Goal: Find specific page/section: Find specific page/section

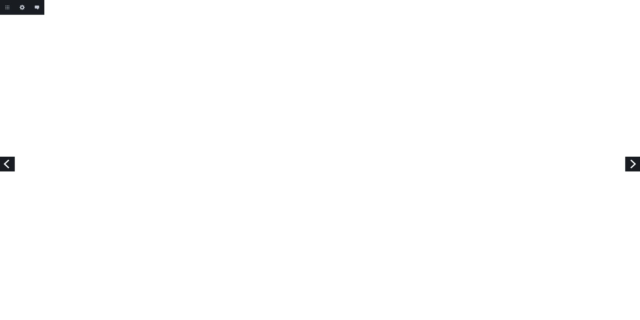
scroll to position [739, 0]
click at [4, 7] on link "Return to project" at bounding box center [7, 7] width 15 height 15
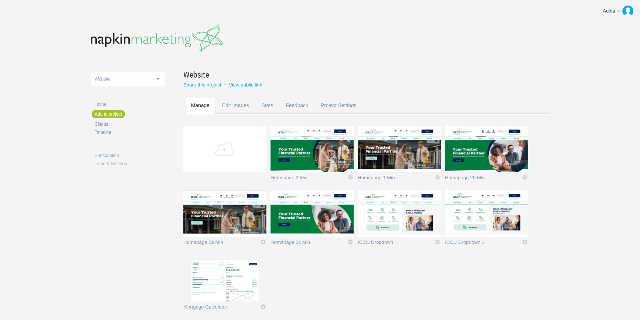
click at [100, 124] on link "Clients" at bounding box center [130, 124] width 70 height 4
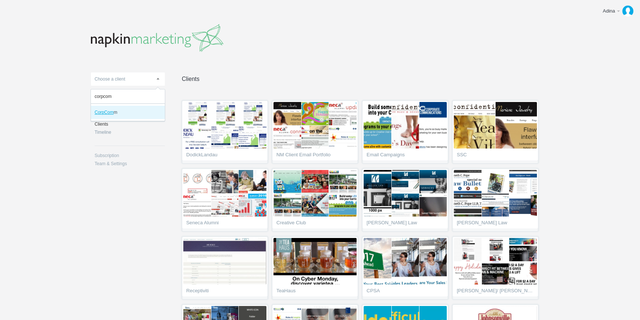
type input "corpcom"
click at [106, 108] on li "CorpCom m" at bounding box center [128, 112] width 74 height 13
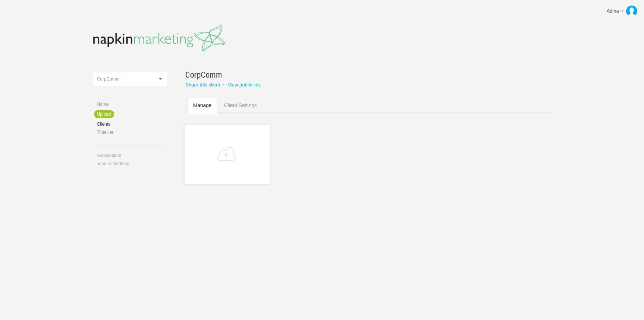
click at [122, 81] on link "CorpComm" at bounding box center [130, 78] width 74 height 13
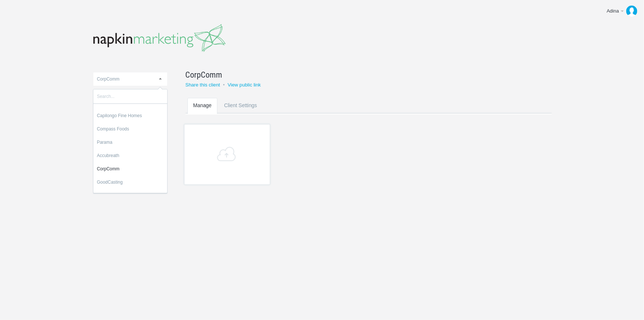
click at [81, 114] on body "Adina Edit profile Help & Contact Log out Upload DodickLandau NM Client Email P…" at bounding box center [322, 160] width 644 height 320
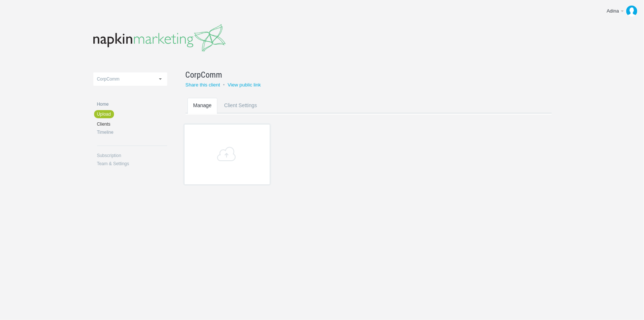
click at [106, 104] on link "Home" at bounding box center [132, 104] width 70 height 4
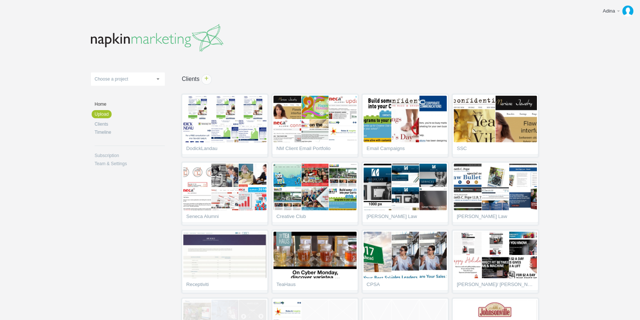
click at [144, 81] on link "Choose a project" at bounding box center [128, 78] width 74 height 13
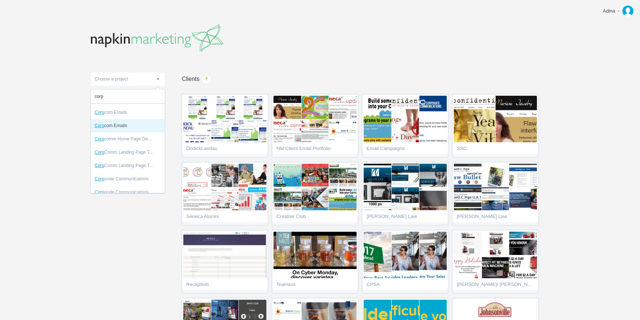
type input "corp"
click at [110, 125] on li "Corp com Emails" at bounding box center [128, 125] width 74 height 13
click at [110, 125] on link "Clients" at bounding box center [130, 124] width 70 height 4
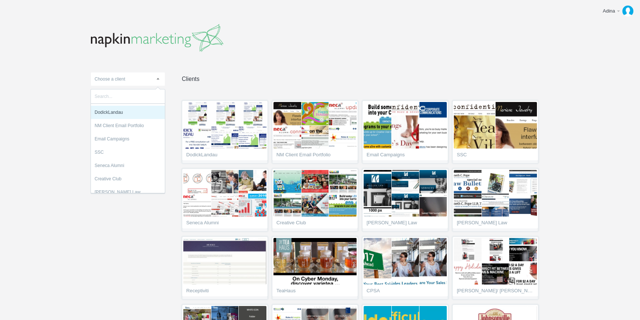
click at [120, 81] on span "Choose a client" at bounding box center [110, 78] width 31 height 5
type input "corp"
click at [116, 110] on li "Corp orate Communications" at bounding box center [128, 112] width 74 height 13
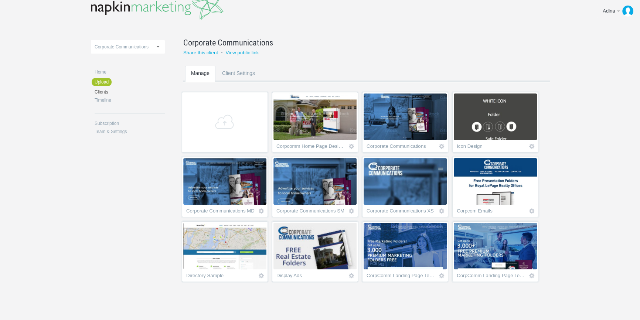
scroll to position [96, 0]
click at [454, 183] on img at bounding box center [495, 181] width 83 height 47
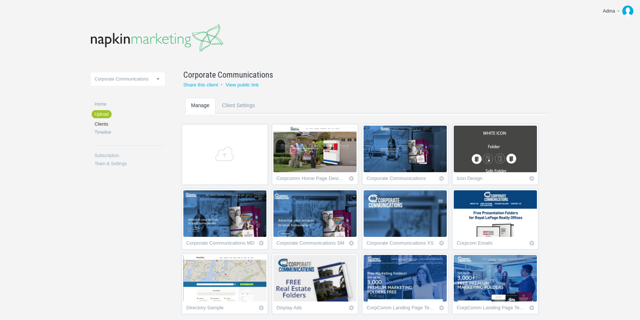
scroll to position [96, 0]
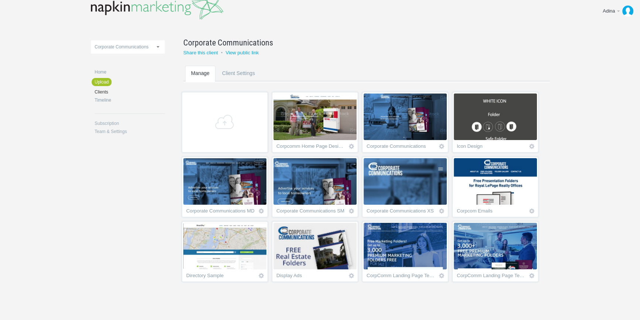
click at [356, 223] on img at bounding box center [314, 246] width 83 height 47
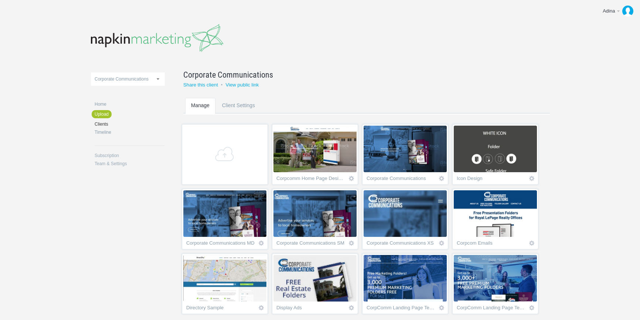
scroll to position [96, 0]
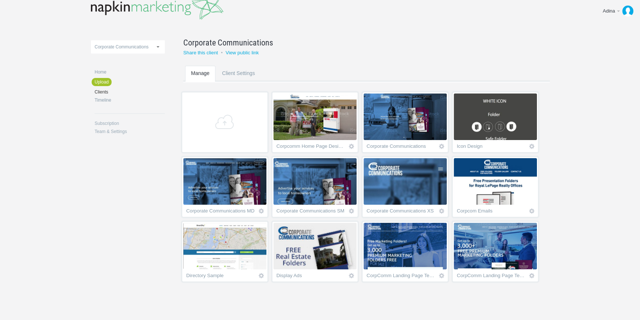
click at [356, 223] on img at bounding box center [314, 246] width 83 height 47
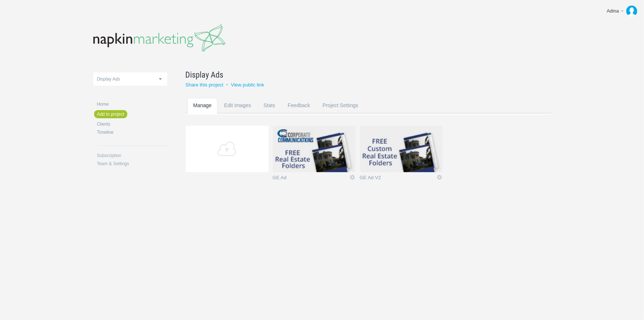
click at [297, 141] on img at bounding box center [314, 149] width 83 height 47
